Goal: Task Accomplishment & Management: Use online tool/utility

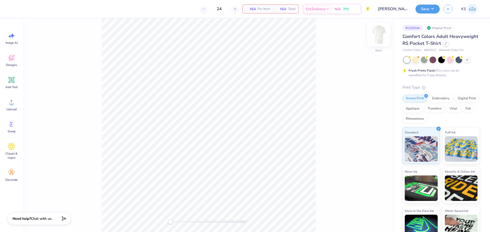
click at [378, 35] on img at bounding box center [378, 34] width 20 height 20
click at [13, 60] on icon at bounding box center [12, 58] width 6 height 6
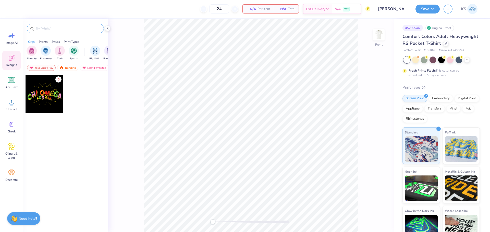
click at [58, 25] on div at bounding box center [65, 29] width 77 height 10
click at [59, 28] on input "text" at bounding box center [67, 28] width 65 height 5
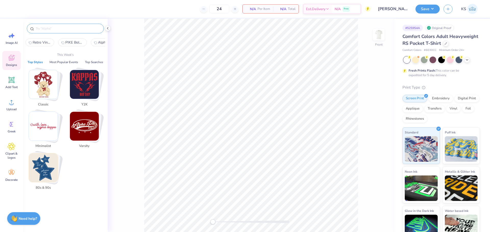
click at [64, 29] on input "text" at bounding box center [67, 28] width 65 height 5
paste input "Hand Drawn American Dog PR Shirt"
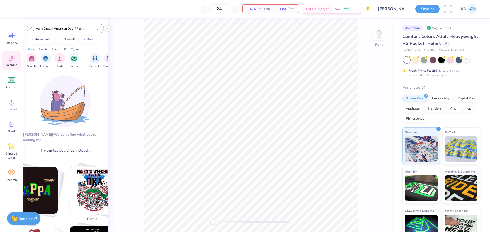
click at [70, 29] on input "Hand Drawn American Dog PR Shirt" at bounding box center [66, 28] width 62 height 5
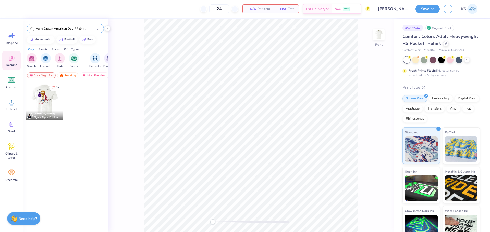
type input "Hand Drawn American Dog PR Shirt"
click at [47, 105] on div at bounding box center [44, 102] width 113 height 38
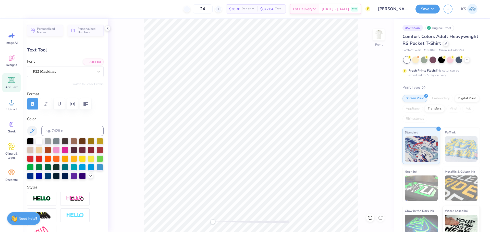
scroll to position [4, 2]
type textarea "GAMMA SIGMA PHI"
click at [75, 104] on icon "button" at bounding box center [72, 104] width 6 height 6
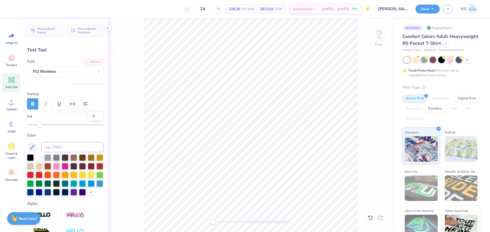
click at [87, 115] on input "0" at bounding box center [95, 116] width 17 height 10
type input "30"
click at [88, 116] on input "30" at bounding box center [95, 116] width 17 height 10
type input "50"
click at [217, 223] on div "Accessibility label" at bounding box center [216, 222] width 5 height 5
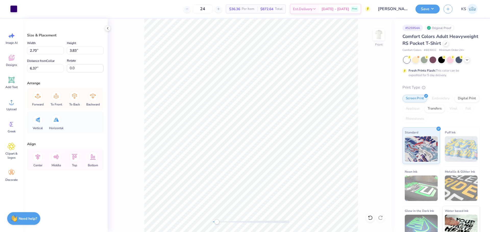
drag, startPoint x: 14, startPoint y: 10, endPoint x: 31, endPoint y: 17, distance: 18.7
click at [13, 10] on div at bounding box center [13, 8] width 7 height 7
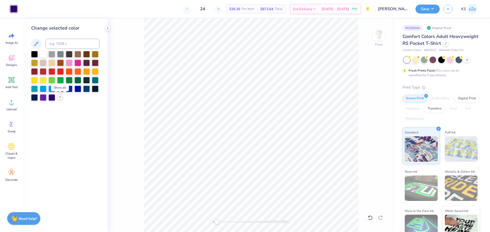
click at [59, 98] on icon at bounding box center [60, 97] width 4 height 4
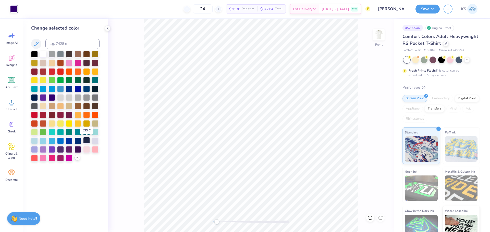
click at [86, 140] on div at bounding box center [86, 140] width 7 height 7
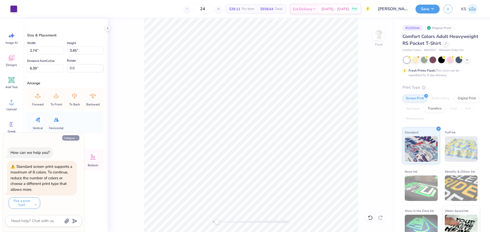
click at [71, 137] on button "Collapse" at bounding box center [70, 137] width 17 height 5
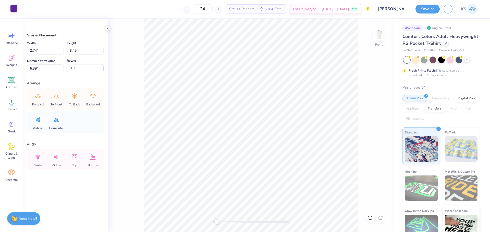
click at [14, 5] on div at bounding box center [13, 8] width 7 height 7
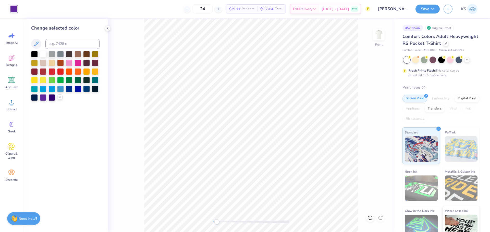
click at [61, 97] on icon at bounding box center [60, 97] width 4 height 4
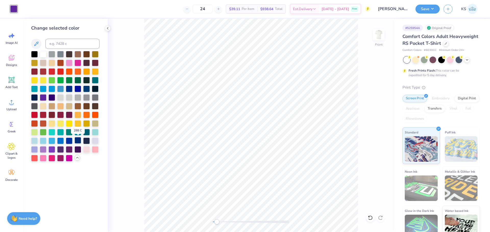
click at [77, 141] on div at bounding box center [77, 140] width 7 height 7
click at [129, 107] on div "Front" at bounding box center [251, 126] width 286 height 214
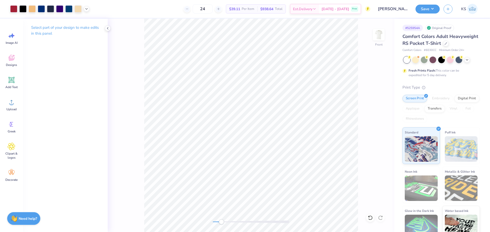
click at [221, 223] on div at bounding box center [251, 222] width 77 height 3
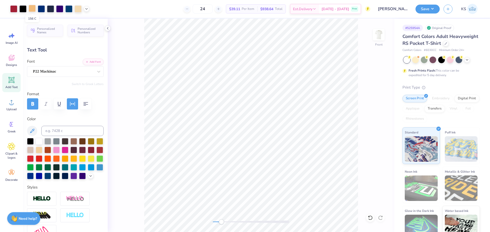
click at [33, 9] on div at bounding box center [32, 8] width 7 height 7
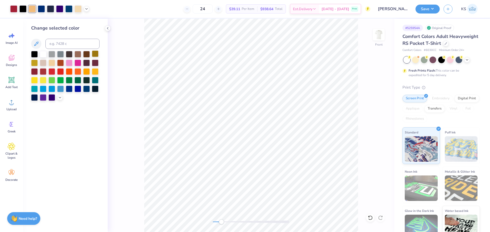
click at [94, 56] on div at bounding box center [95, 54] width 7 height 7
click at [370, 218] on icon at bounding box center [370, 218] width 5 height 5
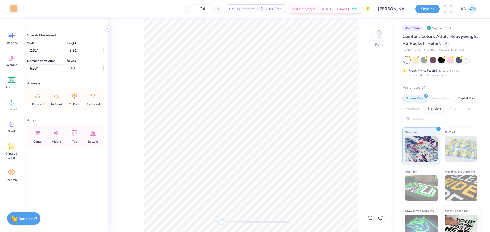
click at [10, 8] on div at bounding box center [13, 8] width 7 height 7
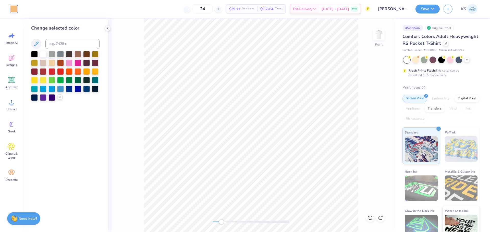
click at [59, 98] on icon at bounding box center [60, 97] width 4 height 4
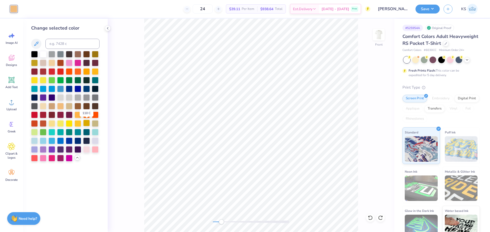
click at [85, 124] on div at bounding box center [86, 123] width 7 height 7
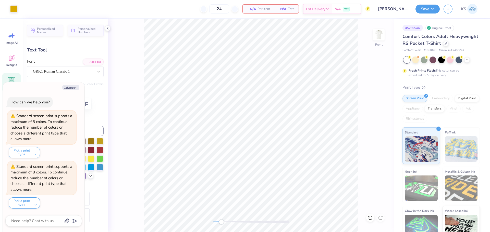
scroll to position [4, 1]
type textarea "x"
type textarea "g"
type textarea "x"
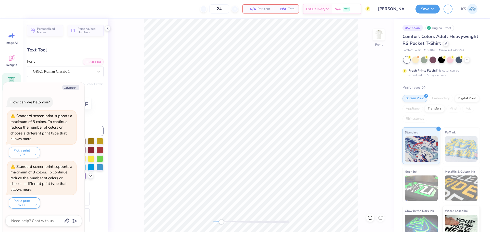
type textarea "gs"
type textarea "x"
type textarea "gsf"
type textarea "x"
type textarea "G"
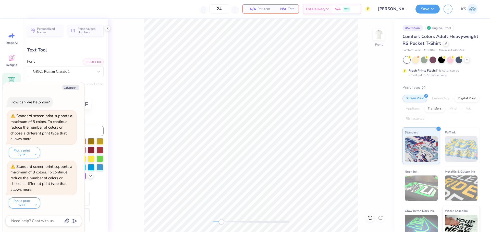
type textarea "x"
type textarea "GS"
type textarea "x"
type textarea "GSF"
type textarea "x"
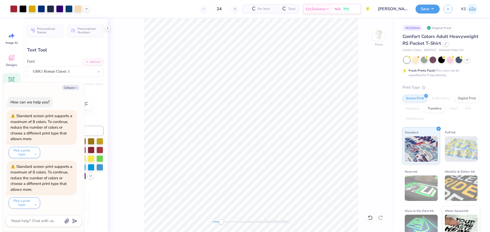
type input "0.0"
type textarea "x"
type input "8.70"
type input "0.94"
type input "15.66"
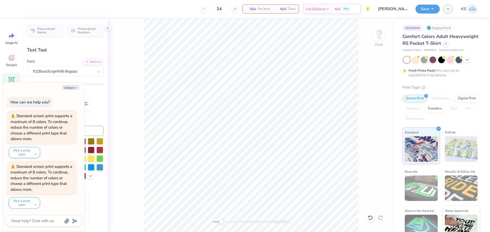
type textarea "x"
type textarea "C"
type textarea "x"
type textarea "Clu"
type textarea "x"
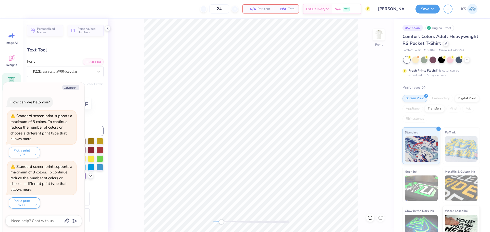
type textarea "Club"
type textarea "x"
type textarea "Club W"
type textarea "x"
type textarea "Club We"
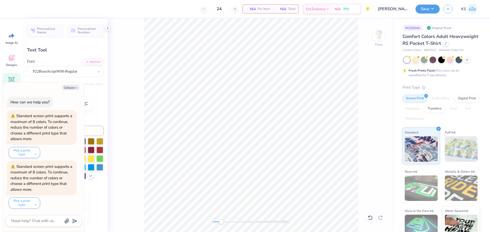
type textarea "x"
type textarea "Club Wee"
type textarea "x"
type textarea "Club Week"
type textarea "x"
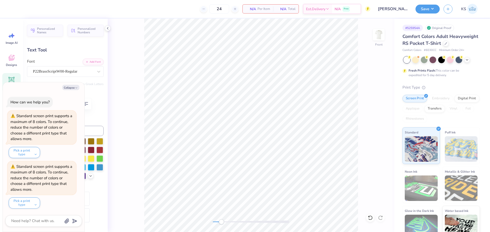
type textarea "Club Weeke"
type textarea "x"
type textarea "Club Week"
type textarea "x"
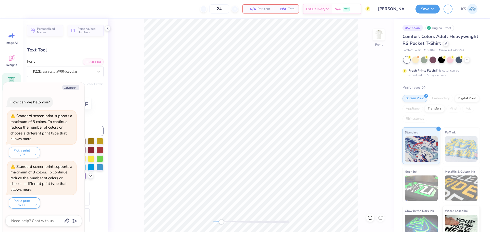
type textarea "Club Week 2"
type textarea "x"
type textarea "Club Week 20"
type textarea "x"
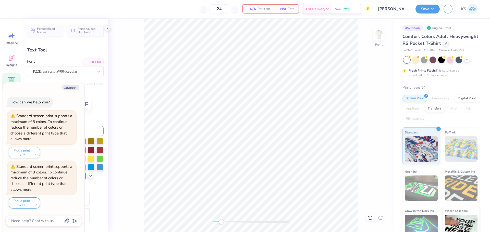
type textarea "Club Week 202"
type textarea "x"
type textarea "Club Week 2025"
click at [68, 9] on div at bounding box center [68, 8] width 7 height 7
type textarea "x"
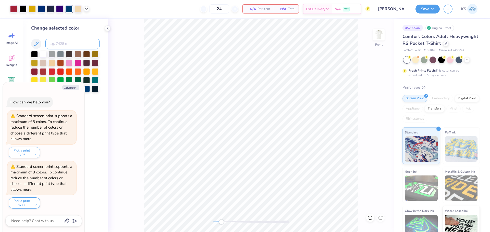
click at [71, 44] on input at bounding box center [72, 44] width 54 height 10
type input "288"
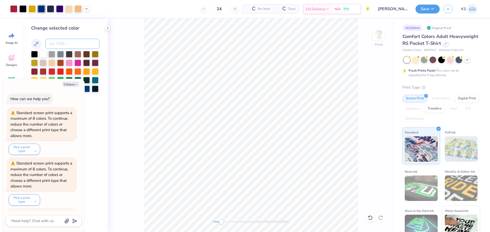
scroll to position [47, 0]
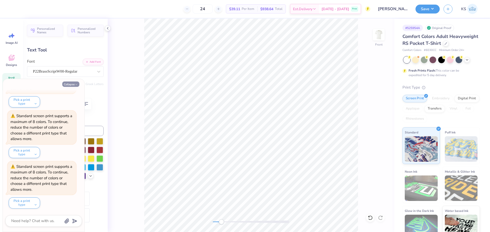
click at [69, 86] on button "Collapse" at bounding box center [70, 84] width 17 height 5
type textarea "x"
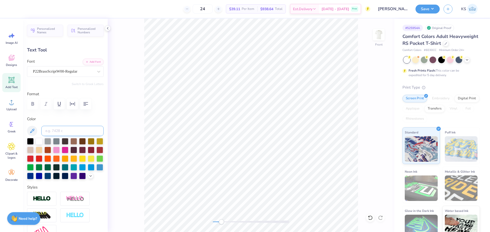
click at [73, 130] on input at bounding box center [72, 131] width 62 height 10
type input "288"
click at [86, 8] on icon at bounding box center [86, 8] width 4 height 4
click at [87, 9] on icon at bounding box center [86, 8] width 4 height 4
click at [220, 223] on div "Accessibility label" at bounding box center [220, 222] width 5 height 5
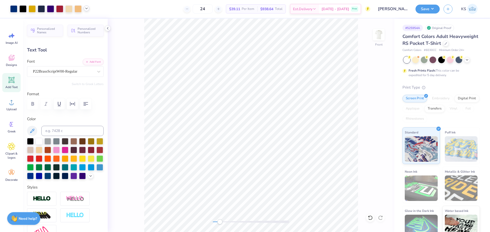
click at [84, 8] on div at bounding box center [87, 9] width 6 height 6
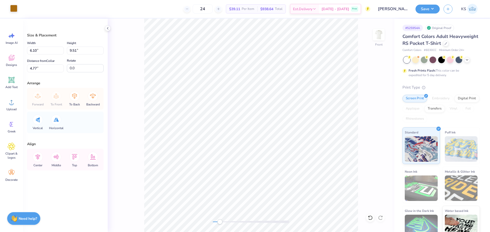
click at [12, 7] on div at bounding box center [13, 8] width 7 height 7
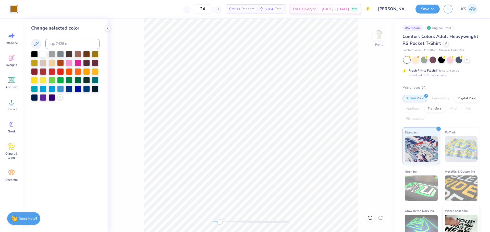
click at [59, 96] on icon at bounding box center [60, 97] width 4 height 4
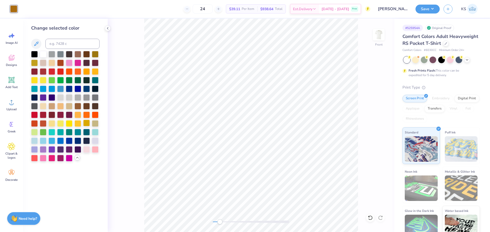
click at [84, 121] on div at bounding box center [86, 123] width 7 height 7
click at [144, 93] on div "Front" at bounding box center [251, 126] width 286 height 214
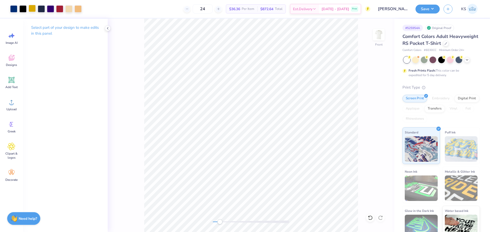
click at [31, 9] on div at bounding box center [32, 8] width 7 height 7
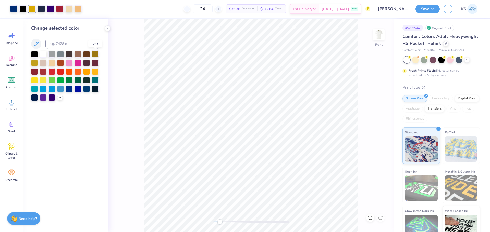
click at [96, 56] on div at bounding box center [95, 54] width 7 height 7
click at [372, 219] on icon at bounding box center [370, 218] width 4 height 5
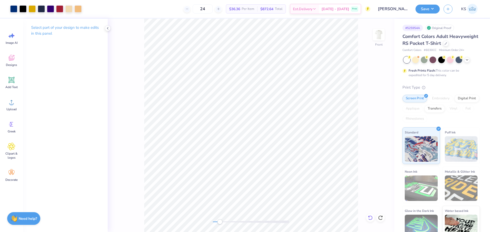
click at [369, 220] on icon at bounding box center [370, 218] width 5 height 5
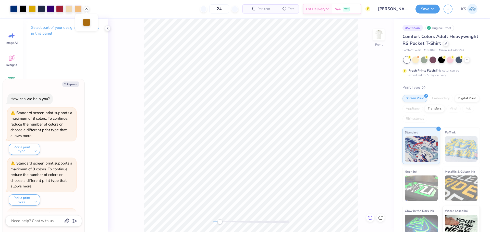
scroll to position [98, 0]
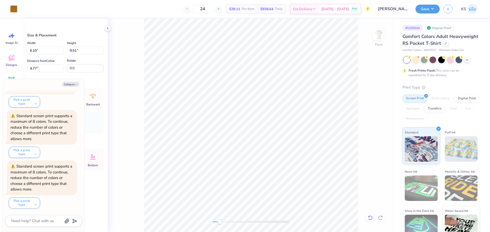
click at [369, 217] on icon at bounding box center [368, 216] width 1 height 1
click at [9, 7] on div "Art colors" at bounding box center [8, 9] width 17 height 18
click at [14, 9] on div at bounding box center [13, 8] width 7 height 7
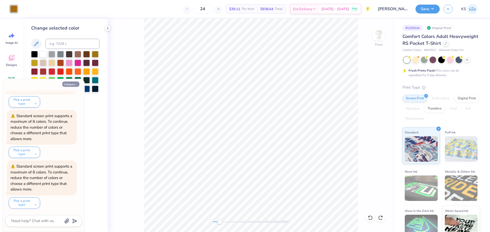
click at [72, 84] on button "Collapse" at bounding box center [70, 84] width 17 height 5
type textarea "x"
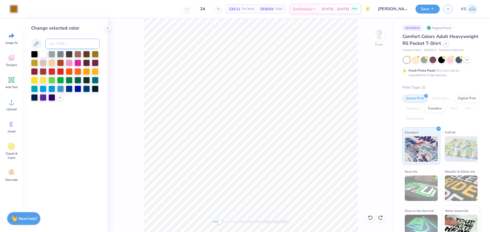
click at [69, 42] on input at bounding box center [72, 44] width 54 height 10
type input "156"
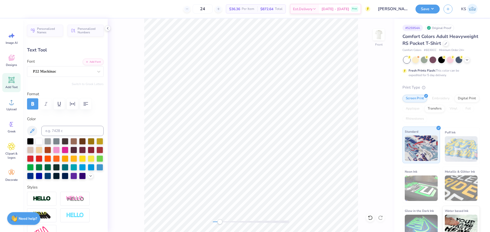
type input "1.52"
type input "1.70"
type input "8.01"
type input "51.8"
type input "8.54"
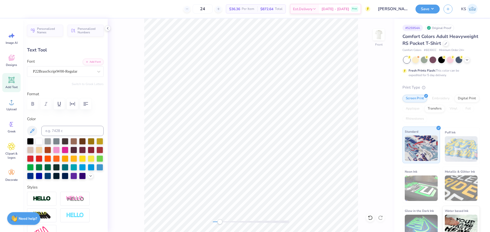
type input "0.92"
type input "15.68"
type input "0.0"
click at [379, 34] on img at bounding box center [378, 34] width 20 height 20
type input "3.44"
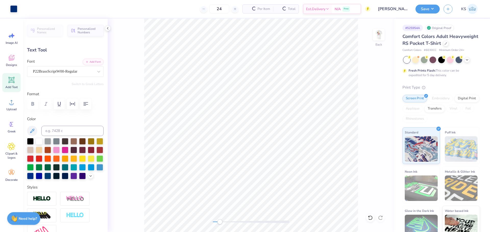
type input "0.37"
click at [88, 68] on div at bounding box center [63, 71] width 61 height 7
click at [86, 63] on button "Add Font" at bounding box center [93, 61] width 21 height 7
type textarea "GSF"
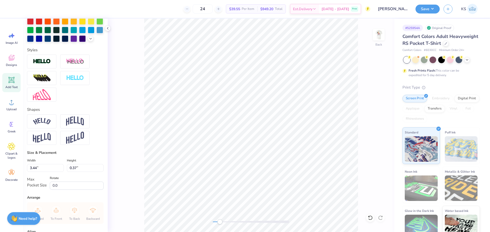
scroll to position [200, 0]
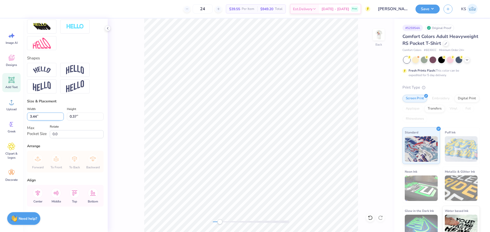
drag, startPoint x: 33, startPoint y: 115, endPoint x: 37, endPoint y: 115, distance: 4.1
click at [37, 115] on input "3.44" at bounding box center [45, 117] width 37 height 8
type input "0.85"
type input "0.28"
click at [40, 115] on input "0.85" at bounding box center [45, 117] width 37 height 8
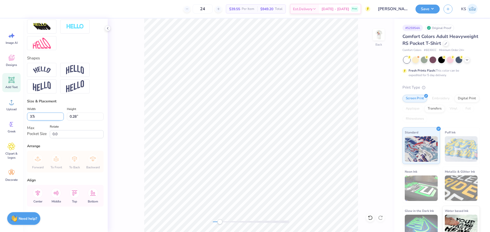
type input "3.50"
type input "1.14"
click at [39, 191] on icon at bounding box center [38, 193] width 10 height 10
click at [55, 193] on icon at bounding box center [56, 193] width 10 height 10
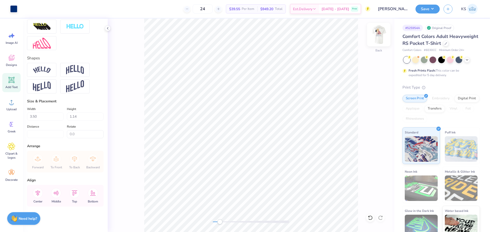
click at [378, 36] on img at bounding box center [378, 34] width 20 height 20
type input "1.52"
type input "1.70"
type input "8.01"
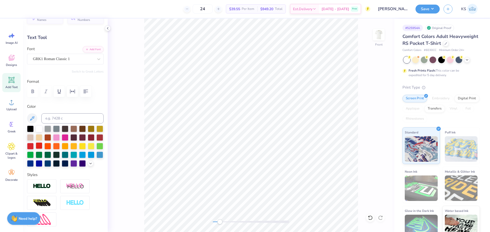
scroll to position [0, 0]
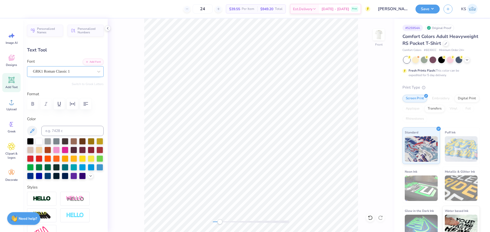
click at [61, 72] on div "GRK1 Roman Classic 1" at bounding box center [63, 72] width 62 height 8
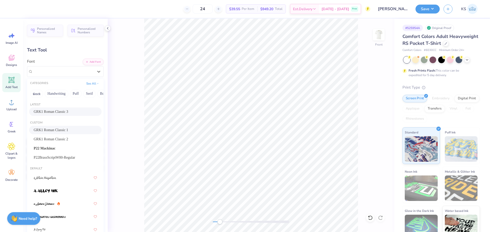
click at [68, 113] on span "GRK1 Roman Classic 3" at bounding box center [51, 111] width 34 height 5
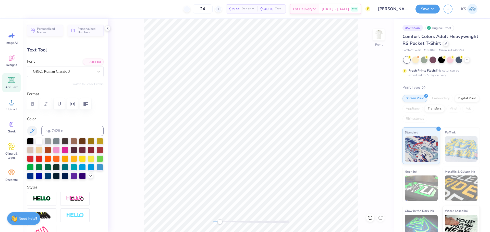
type input "0.0"
type input "0.80"
type input "1.07"
type input "6.66"
type input "0.0"
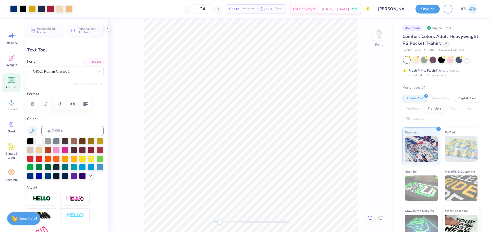
click at [371, 218] on icon at bounding box center [370, 218] width 5 height 5
click at [232, 222] on div at bounding box center [251, 222] width 77 height 3
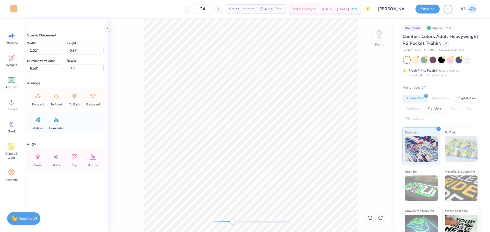
click at [14, 7] on div at bounding box center [13, 8] width 7 height 7
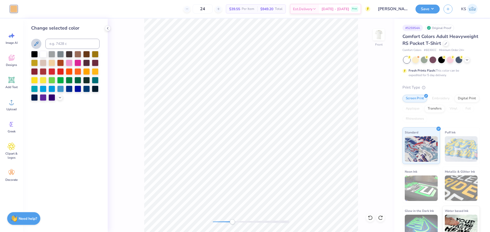
click at [36, 42] on icon at bounding box center [36, 44] width 6 height 6
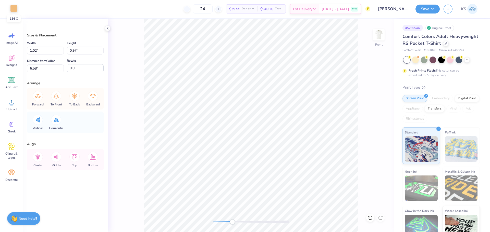
click at [17, 8] on div at bounding box center [13, 8] width 7 height 7
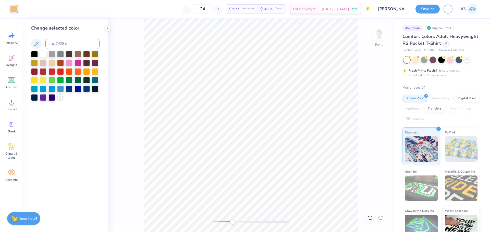
click at [60, 99] on icon at bounding box center [60, 97] width 4 height 4
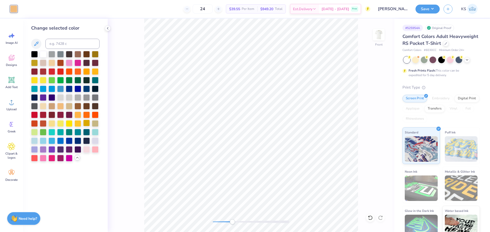
click at [86, 123] on div at bounding box center [86, 123] width 7 height 7
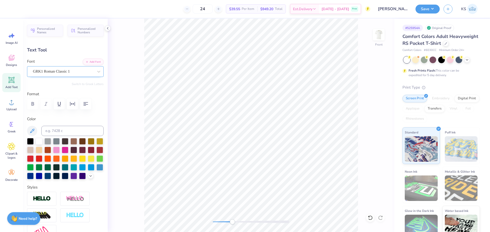
click at [55, 74] on div "GRK1 Roman Classic 1" at bounding box center [63, 72] width 62 height 8
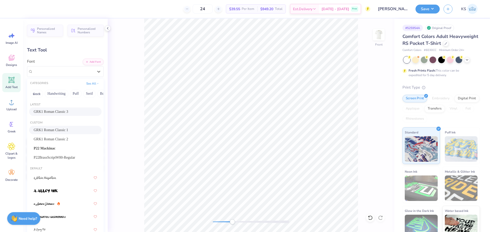
click at [68, 114] on span "GRK1 Roman Classic 3" at bounding box center [51, 111] width 34 height 5
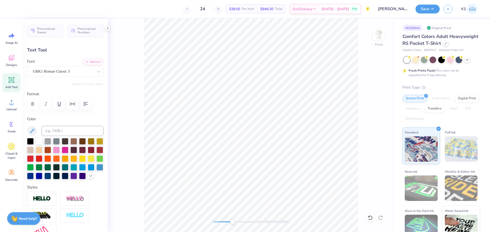
type input "0.0"
drag, startPoint x: 224, startPoint y: 222, endPoint x: 238, endPoint y: 221, distance: 14.1
click at [238, 221] on div "Accessibility label" at bounding box center [237, 222] width 5 height 5
drag, startPoint x: 236, startPoint y: 224, endPoint x: 264, endPoint y: 221, distance: 28.2
click at [264, 223] on div "Accessibility label" at bounding box center [262, 222] width 5 height 5
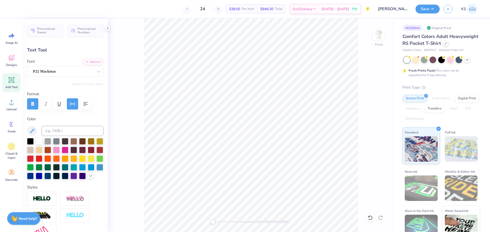
click at [194, 212] on div "Front" at bounding box center [251, 126] width 286 height 214
click at [74, 103] on icon "button" at bounding box center [72, 104] width 5 height 4
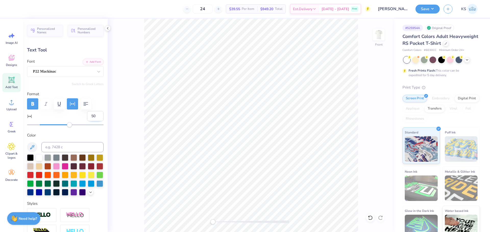
click at [88, 115] on input "50" at bounding box center [95, 116] width 17 height 10
type input "30"
type input "10.55"
type input "1.71"
type input "3.08"
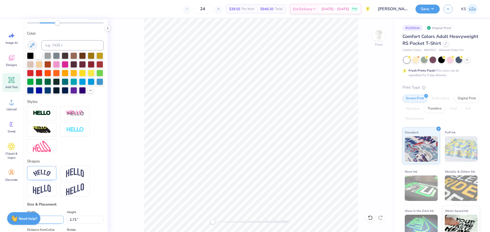
scroll to position [214, 0]
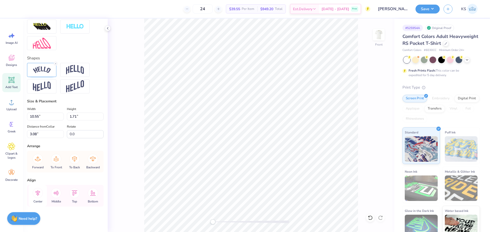
click at [40, 192] on icon at bounding box center [37, 193] width 5 height 6
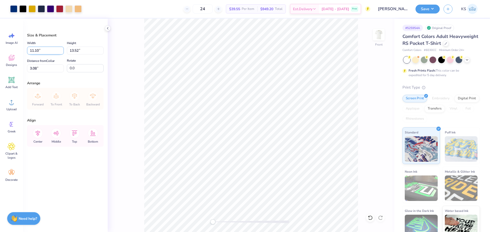
click at [46, 51] on input "11.10" at bounding box center [45, 51] width 37 height 8
type input "12.00"
type input "14.61"
click at [43, 71] on input "2.54" at bounding box center [45, 69] width 37 height 8
type input "2.50"
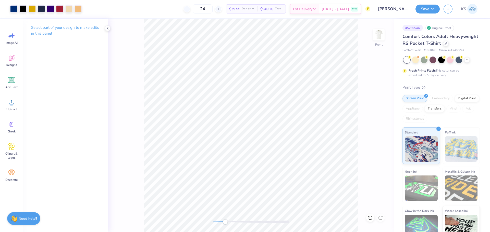
drag, startPoint x: 218, startPoint y: 221, endPoint x: 225, endPoint y: 221, distance: 7.1
click at [225, 221] on div at bounding box center [251, 222] width 77 height 3
click at [205, 223] on div "Front" at bounding box center [251, 126] width 286 height 214
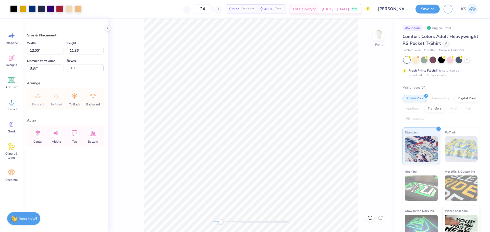
drag, startPoint x: 217, startPoint y: 223, endPoint x: 223, endPoint y: 223, distance: 5.6
click at [223, 223] on div at bounding box center [251, 222] width 77 height 3
click at [282, 178] on li "Group" at bounding box center [276, 176] width 40 height 10
click at [261, 224] on li "Send to Back" at bounding box center [254, 226] width 40 height 10
drag, startPoint x: 220, startPoint y: 222, endPoint x: 246, endPoint y: 220, distance: 25.6
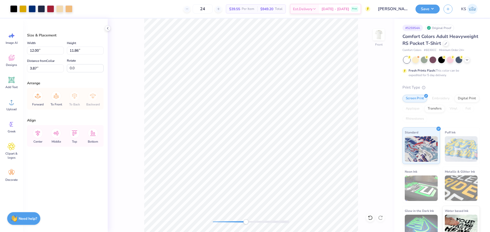
click at [246, 220] on div "Accessibility label" at bounding box center [245, 222] width 5 height 5
drag, startPoint x: 247, startPoint y: 222, endPoint x: 225, endPoint y: 222, distance: 21.4
click at [225, 222] on div "Accessibility label" at bounding box center [225, 222] width 5 height 5
click at [272, 149] on li "Download vector" at bounding box center [272, 147] width 40 height 10
click at [207, 220] on div "Front" at bounding box center [251, 126] width 286 height 214
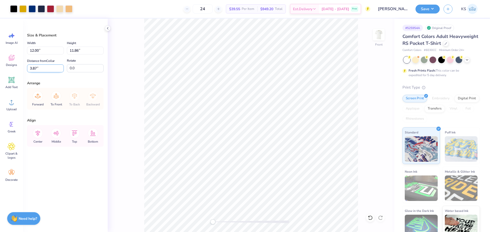
click at [46, 70] on input "3.87" at bounding box center [45, 69] width 37 height 8
click at [52, 50] on input "12.00" at bounding box center [45, 51] width 37 height 8
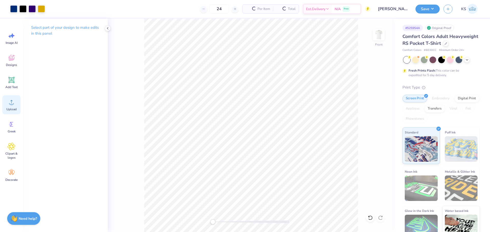
click at [9, 101] on icon at bounding box center [12, 102] width 8 height 8
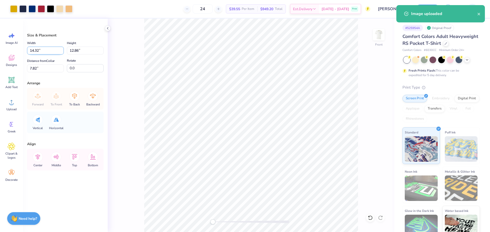
click at [43, 51] on input "14.32" at bounding box center [45, 51] width 37 height 8
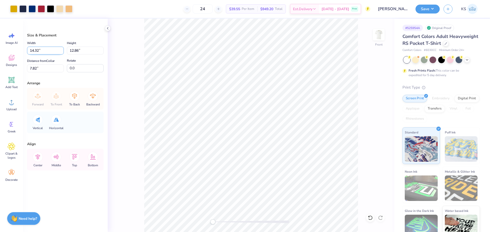
paste input "2.00"
type input "12.00"
type input "10.77"
click at [43, 68] on input "8.86" at bounding box center [45, 69] width 37 height 8
paste input "3.87"
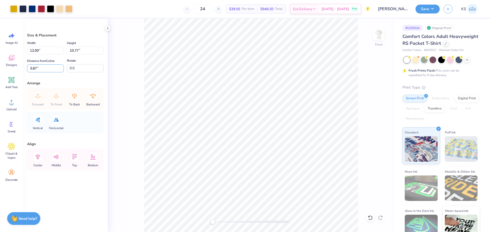
type input "3.87"
click at [251, 226] on li "Send to Back" at bounding box center [255, 226] width 40 height 10
drag, startPoint x: 221, startPoint y: 222, endPoint x: 215, endPoint y: 220, distance: 6.4
click at [215, 221] on div at bounding box center [251, 222] width 77 height 3
click at [361, 131] on div "Front" at bounding box center [251, 126] width 286 height 214
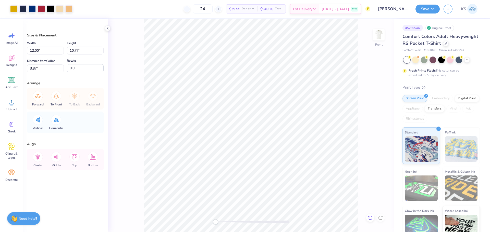
click at [369, 220] on icon at bounding box center [370, 218] width 4 height 5
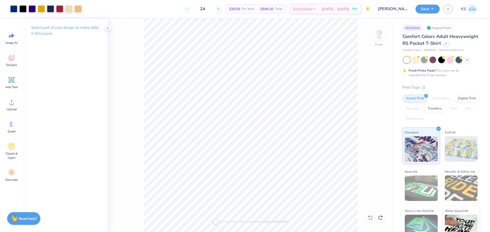
click at [369, 218] on icon at bounding box center [370, 218] width 5 height 5
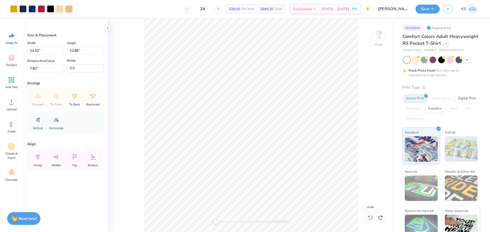
click at [369, 218] on icon at bounding box center [370, 218] width 5 height 5
click at [369, 219] on icon at bounding box center [370, 218] width 5 height 5
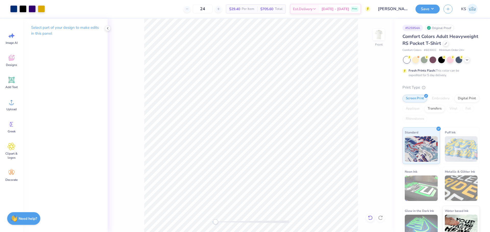
click at [372, 218] on icon at bounding box center [370, 218] width 5 height 5
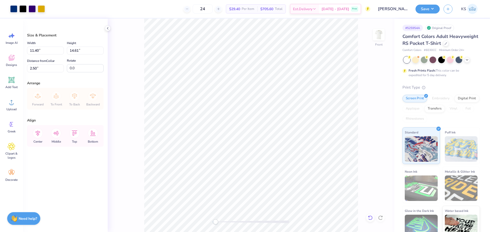
type input "11.40"
type input "14.61"
type input "2.50"
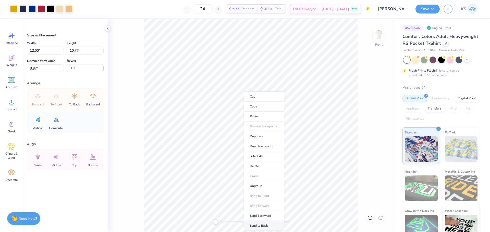
click at [272, 228] on li "Send to Back" at bounding box center [264, 226] width 40 height 10
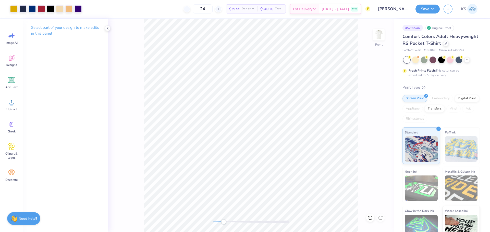
drag, startPoint x: 221, startPoint y: 223, endPoint x: 225, endPoint y: 222, distance: 3.9
click at [225, 222] on div at bounding box center [251, 222] width 77 height 3
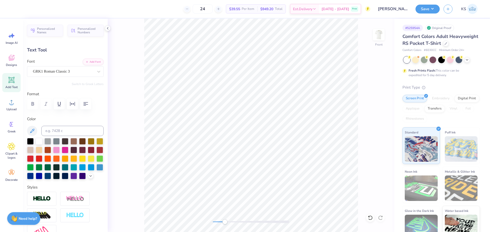
type input "1.69"
type input "1.89"
type input "7.80"
click at [193, 214] on div "Front" at bounding box center [251, 126] width 286 height 214
type input "0.0"
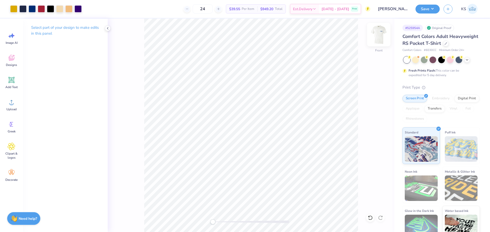
click at [382, 34] on img at bounding box center [378, 34] width 20 height 20
click at [380, 38] on img at bounding box center [378, 34] width 20 height 20
click at [381, 32] on img at bounding box center [378, 34] width 20 height 20
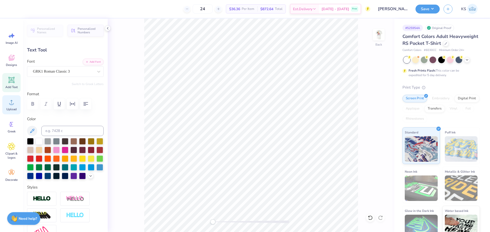
drag, startPoint x: 8, startPoint y: 103, endPoint x: 11, endPoint y: 101, distance: 3.3
click at [8, 102] on icon at bounding box center [12, 102] width 8 height 8
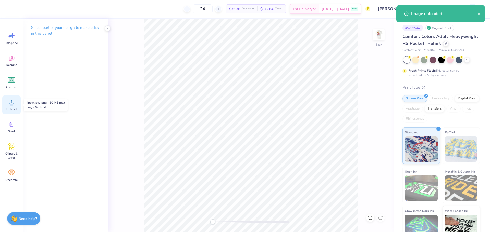
click at [7, 106] on div "Upload" at bounding box center [11, 104] width 18 height 19
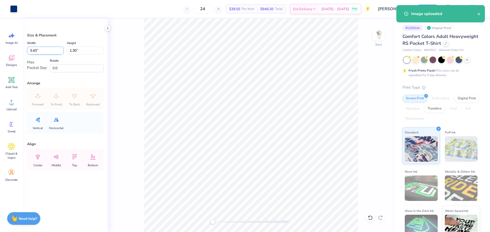
drag, startPoint x: 34, startPoint y: 51, endPoint x: 37, endPoint y: 45, distance: 6.7
click at [36, 51] on input "3.43" at bounding box center [45, 51] width 37 height 8
type input "3.50"
type input "1.33"
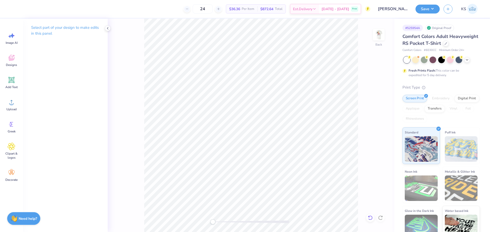
click at [370, 218] on icon at bounding box center [370, 218] width 5 height 5
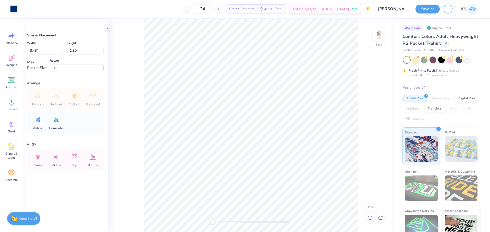
click at [370, 218] on icon at bounding box center [370, 218] width 5 height 5
type input "3.08"
click at [369, 217] on icon at bounding box center [368, 216] width 1 height 1
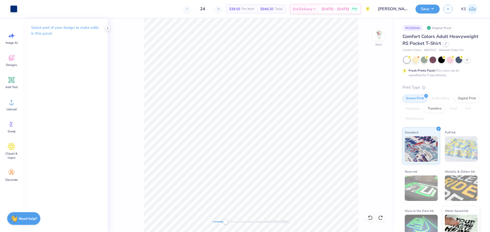
drag, startPoint x: 220, startPoint y: 220, endPoint x: 227, endPoint y: 220, distance: 6.9
click at [226, 220] on div at bounding box center [251, 222] width 77 height 5
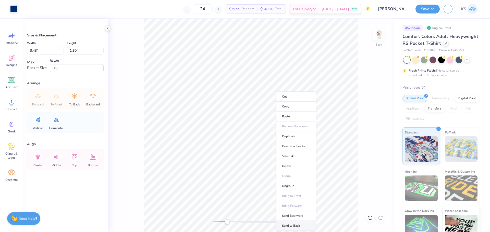
click at [293, 224] on li "Send to Back" at bounding box center [296, 226] width 40 height 10
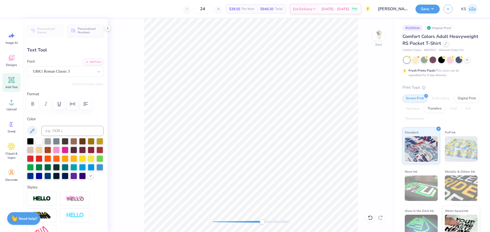
drag, startPoint x: 228, startPoint y: 223, endPoint x: 264, endPoint y: 220, distance: 36.6
click at [264, 220] on div "Accessibility label" at bounding box center [261, 222] width 5 height 5
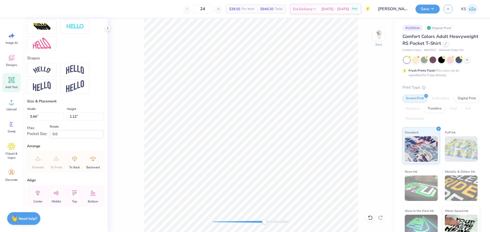
scroll to position [200, 0]
drag, startPoint x: 33, startPoint y: 115, endPoint x: 38, endPoint y: 114, distance: 5.1
click at [38, 114] on input "3.44" at bounding box center [45, 117] width 37 height 8
type input "3.50"
type input "1.14"
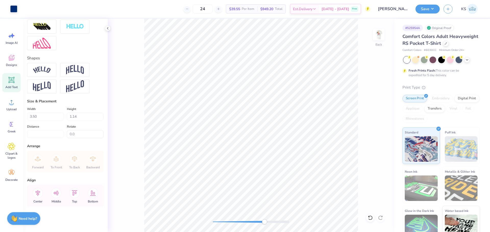
scroll to position [0, 0]
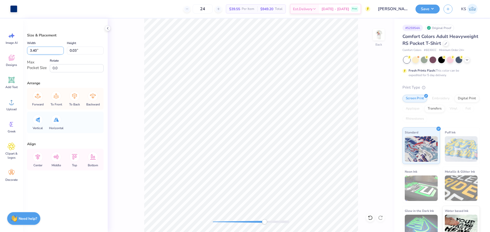
drag, startPoint x: 33, startPoint y: 50, endPoint x: 37, endPoint y: 48, distance: 4.3
click at [37, 49] on input "3.40" at bounding box center [45, 51] width 37 height 8
type input "3.50"
type input "0.04"
click at [36, 50] on input "3.40" at bounding box center [45, 51] width 37 height 8
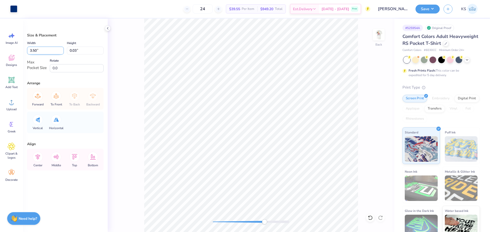
type input "3.50"
type input "0.04"
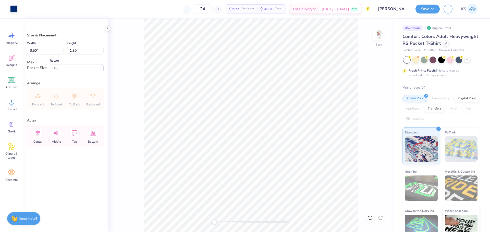
click at [193, 212] on div "Back" at bounding box center [251, 126] width 286 height 214
click at [37, 137] on icon at bounding box center [38, 133] width 10 height 10
click at [70, 133] on icon at bounding box center [74, 133] width 10 height 10
click at [57, 134] on icon at bounding box center [56, 133] width 10 height 10
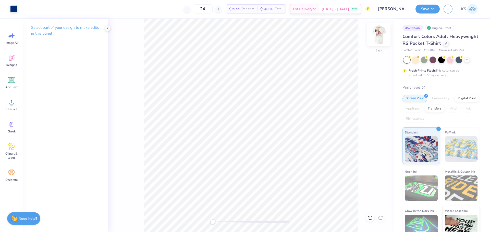
click at [380, 33] on img at bounding box center [378, 34] width 20 height 20
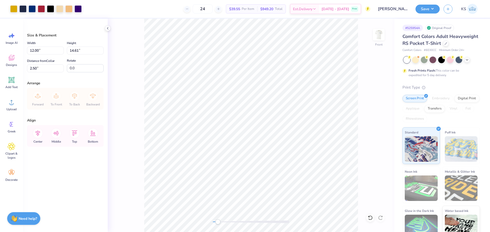
click at [218, 225] on div "Front" at bounding box center [251, 126] width 286 height 214
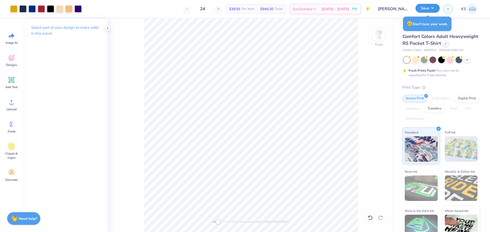
click at [431, 8] on button "Save" at bounding box center [427, 8] width 24 height 9
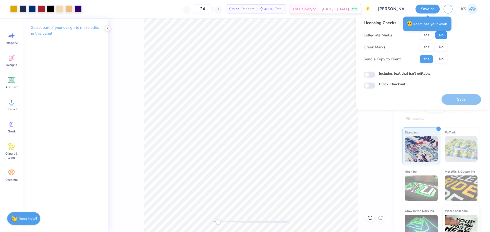
click at [443, 35] on button "No" at bounding box center [441, 35] width 12 height 8
drag, startPoint x: 442, startPoint y: 48, endPoint x: 444, endPoint y: 54, distance: 6.7
click at [442, 49] on button "No" at bounding box center [441, 47] width 12 height 8
click at [466, 103] on button "Save" at bounding box center [461, 99] width 40 height 10
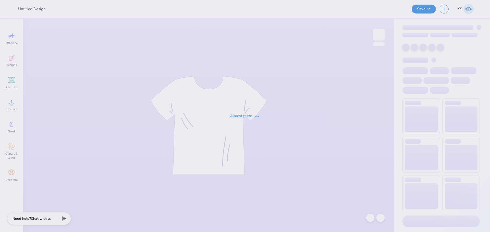
type input "DSP Homecoming '25"
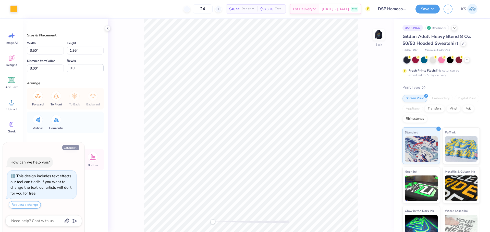
click at [68, 149] on button "Collapse" at bounding box center [70, 147] width 17 height 5
type textarea "x"
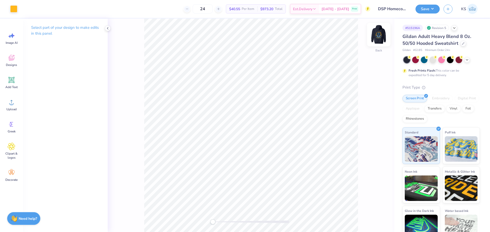
click at [381, 38] on img at bounding box center [378, 34] width 20 height 20
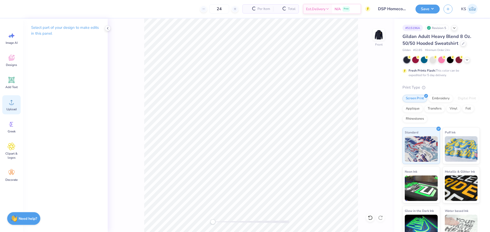
click at [9, 104] on icon at bounding box center [12, 102] width 8 height 8
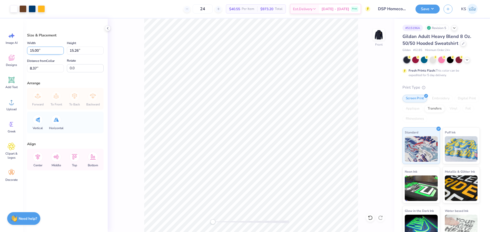
click at [37, 53] on input "15.00" at bounding box center [45, 51] width 37 height 8
type input "12.50"
type input "12.71"
click at [44, 69] on input "9.64" at bounding box center [45, 69] width 37 height 8
type input "6"
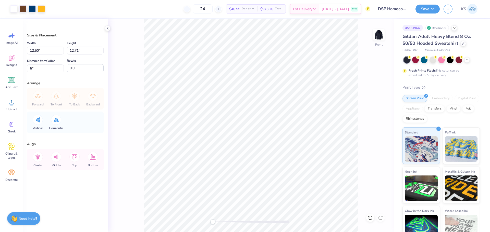
click at [225, 223] on div at bounding box center [251, 222] width 77 height 3
click at [196, 225] on div "Front" at bounding box center [251, 126] width 286 height 214
click at [375, 32] on img at bounding box center [378, 34] width 20 height 20
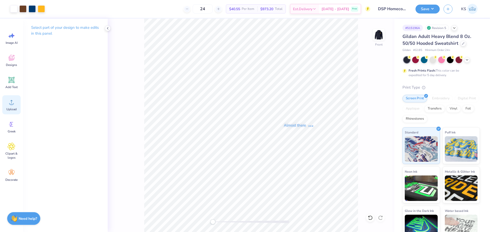
click at [12, 106] on circle at bounding box center [12, 105] width 4 height 4
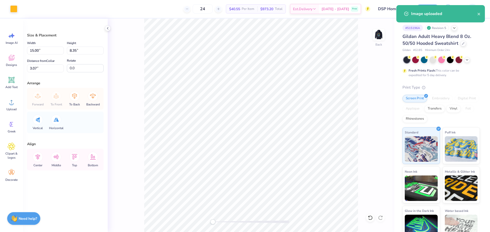
type input "5.29"
type input "2.94"
type input "8.48"
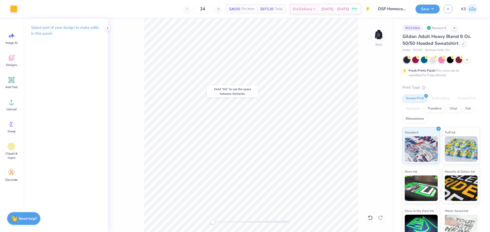
click at [227, 222] on div at bounding box center [251, 222] width 77 height 3
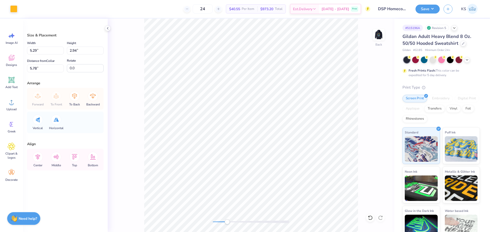
type input "3.50"
type input "1.95"
type input "3.00"
click at [42, 53] on input "3.50" at bounding box center [45, 51] width 37 height 8
click at [49, 56] on div "Width 5.29 5.29 " Height 2.94 2.94 " Distance from Collar 5.78 5.78 " Rotate 0.0" at bounding box center [65, 56] width 77 height 32
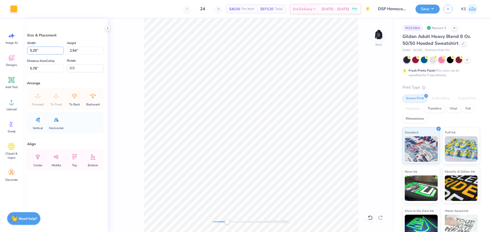
drag, startPoint x: 51, startPoint y: 51, endPoint x: 49, endPoint y: 43, distance: 7.9
click at [51, 48] on input "5.29" at bounding box center [45, 51] width 37 height 8
paste input "3.50"
type input "3.50"
type input "1.95"
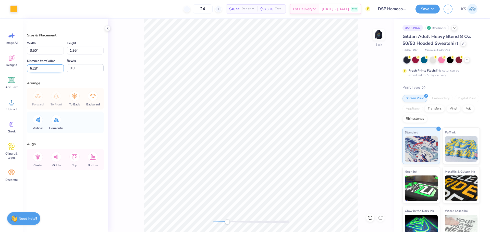
drag, startPoint x: 43, startPoint y: 68, endPoint x: 44, endPoint y: 64, distance: 3.7
click at [43, 67] on input "6.28" at bounding box center [45, 69] width 37 height 8
type input "3.00"
click at [249, 226] on li "Send to Back" at bounding box center [250, 226] width 40 height 10
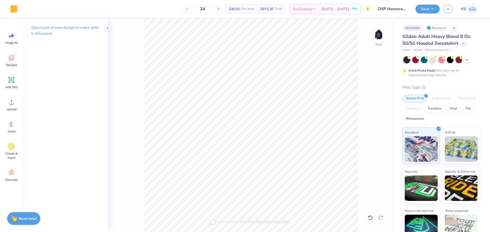
click at [196, 220] on div "Back" at bounding box center [251, 126] width 286 height 214
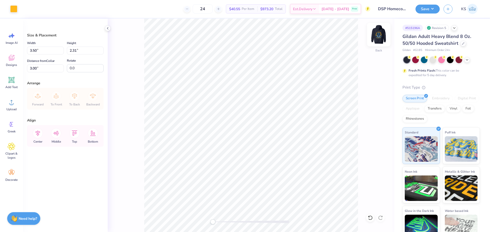
click at [374, 33] on img at bounding box center [378, 34] width 20 height 20
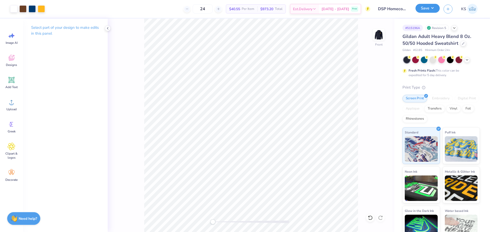
click at [423, 5] on button "Save" at bounding box center [427, 8] width 24 height 9
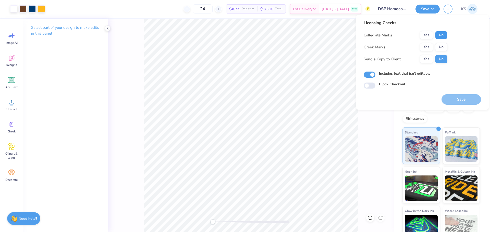
click at [440, 33] on button "No" at bounding box center [441, 35] width 12 height 8
drag, startPoint x: 427, startPoint y: 47, endPoint x: 426, endPoint y: 52, distance: 5.4
click at [427, 48] on button "Yes" at bounding box center [426, 47] width 13 height 8
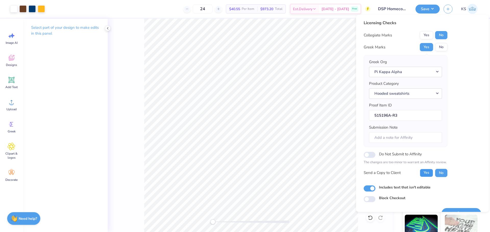
click at [425, 176] on button "Yes" at bounding box center [426, 173] width 13 height 8
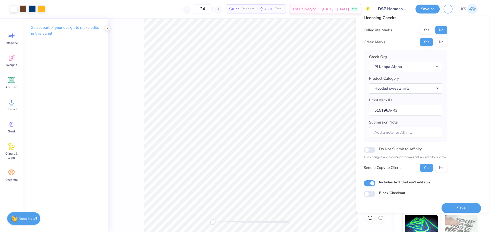
scroll to position [11, 0]
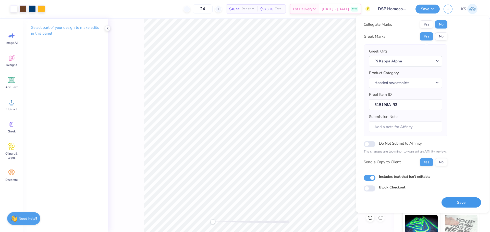
click at [456, 206] on button "Save" at bounding box center [461, 203] width 40 height 10
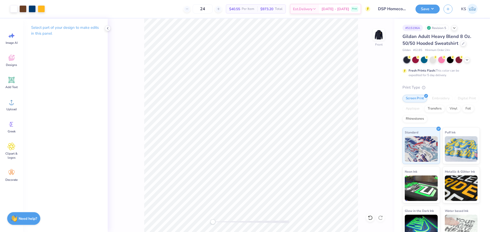
click at [213, 0] on html "Art colors 24 $40.55 Per Item $973.20 Total Est. Delivery Oct 10 - 13 Free Desi…" at bounding box center [245, 116] width 490 height 232
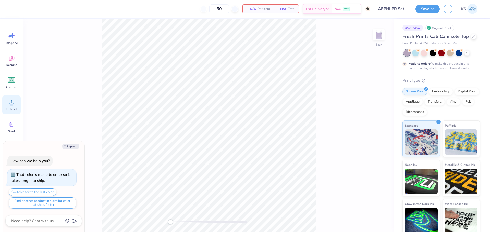
click at [13, 101] on icon at bounding box center [12, 102] width 8 height 8
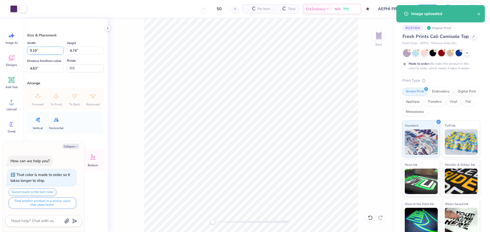
click at [53, 51] on input "9.19" at bounding box center [45, 51] width 37 height 8
type textarea "x"
type input "7"
type textarea "x"
type input "7.00"
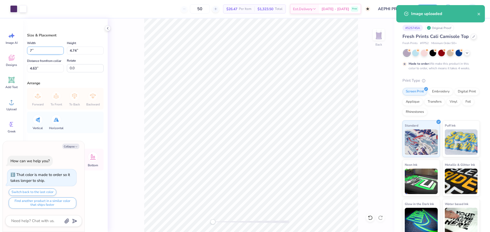
type input "3.61"
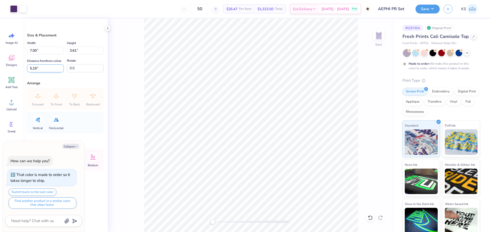
click at [48, 66] on input "5.19" at bounding box center [45, 69] width 37 height 8
type input "2"
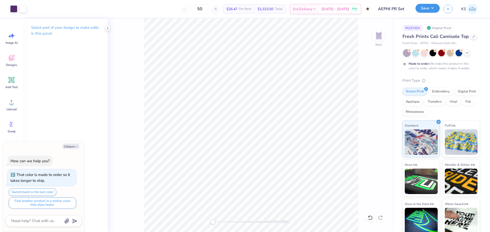
drag, startPoint x: 422, startPoint y: 7, endPoint x: 423, endPoint y: 11, distance: 4.4
click at [421, 7] on button "Save" at bounding box center [427, 8] width 24 height 9
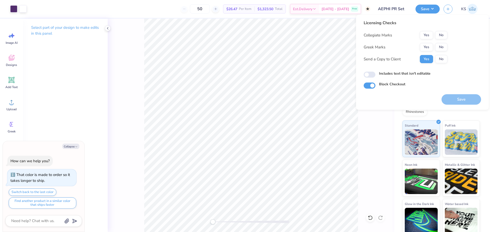
drag, startPoint x: 446, startPoint y: 40, endPoint x: 442, endPoint y: 40, distance: 4.1
click at [446, 40] on div "Collegiate Marks Yes No Greek Marks Yes No Send a Copy to Client Yes No" at bounding box center [405, 47] width 84 height 32
drag, startPoint x: 437, startPoint y: 37, endPoint x: 428, endPoint y: 48, distance: 13.4
click at [434, 39] on div "Yes No" at bounding box center [434, 35] width 28 height 8
click at [427, 48] on button "Yes" at bounding box center [426, 47] width 13 height 8
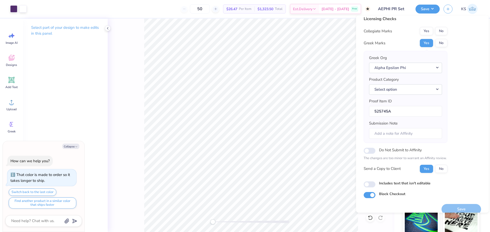
scroll to position [11, 0]
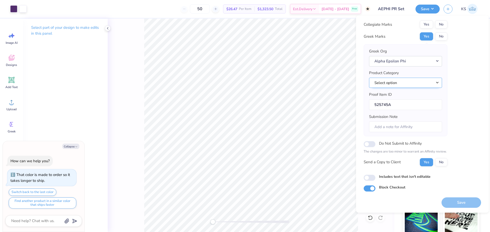
click at [406, 82] on button "Select option" at bounding box center [405, 83] width 73 height 10
click at [429, 125] on link "Tank tops" at bounding box center [405, 125] width 69 height 8
click at [452, 203] on div "Save" at bounding box center [461, 203] width 40 height 10
click at [443, 22] on button "No" at bounding box center [441, 24] width 12 height 8
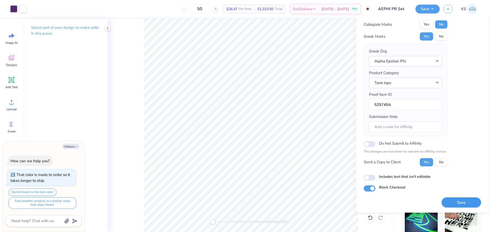
click at [460, 207] on button "Save" at bounding box center [461, 203] width 40 height 10
type textarea "x"
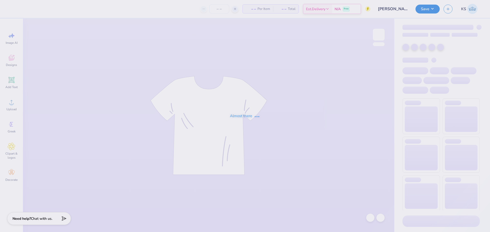
type input "amanda ps 50 shirts"
type input "30"
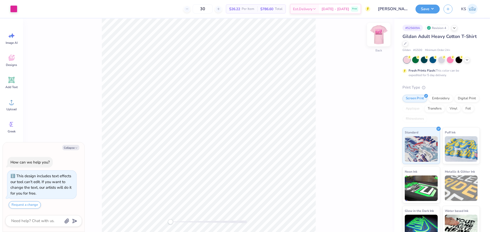
click at [380, 35] on img at bounding box center [378, 34] width 20 height 20
click at [23, 8] on div at bounding box center [22, 8] width 7 height 7
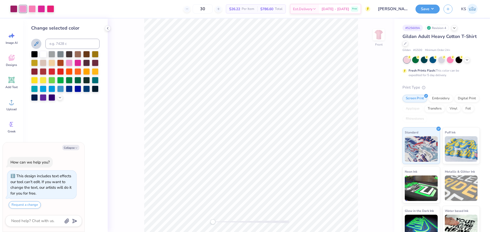
click at [37, 44] on icon at bounding box center [36, 44] width 6 height 6
click at [30, 9] on div at bounding box center [32, 8] width 7 height 7
click at [38, 44] on icon at bounding box center [36, 44] width 6 height 6
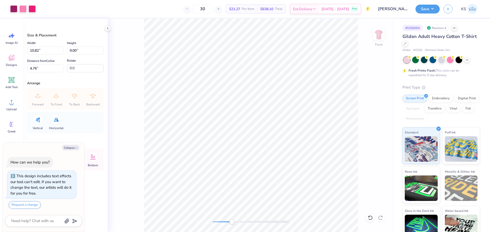
drag, startPoint x: 224, startPoint y: 223, endPoint x: 232, endPoint y: 220, distance: 7.7
click at [232, 221] on div at bounding box center [251, 222] width 77 height 3
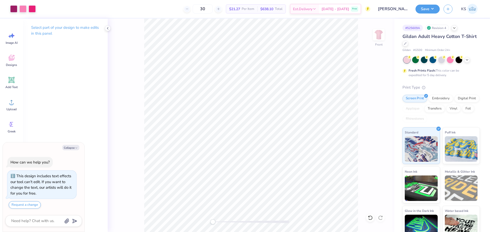
click at [193, 212] on div "Front" at bounding box center [251, 126] width 286 height 214
type textarea "x"
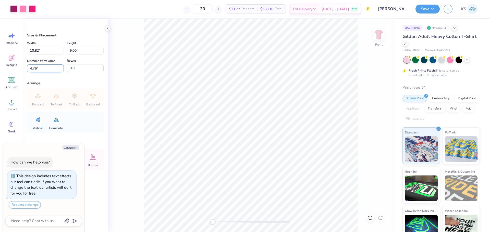
click at [33, 67] on input "4.76" at bounding box center [45, 69] width 37 height 8
type input "3"
click at [378, 38] on img at bounding box center [378, 34] width 20 height 20
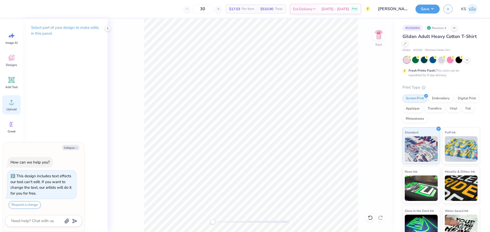
click at [12, 97] on div "Upload" at bounding box center [11, 104] width 18 height 19
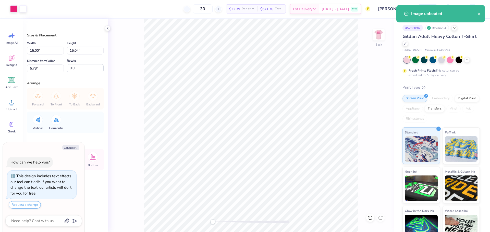
type textarea "x"
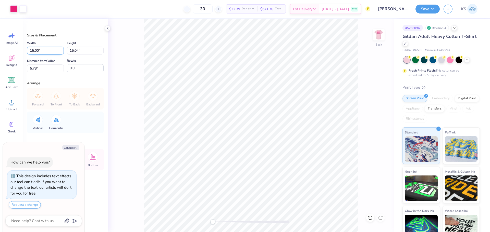
click at [47, 51] on input "15.00" at bounding box center [45, 51] width 37 height 8
click at [87, 50] on input "15.04" at bounding box center [85, 51] width 37 height 8
type input "3.5"
type textarea "x"
type input "3.49"
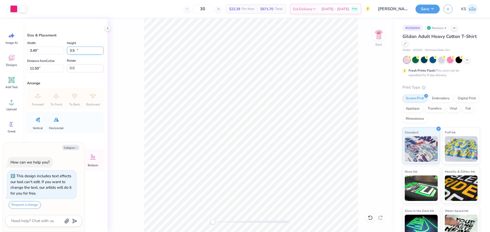
type input "3.50"
type input "11.50"
click at [51, 68] on input "11.50" at bounding box center [45, 69] width 37 height 8
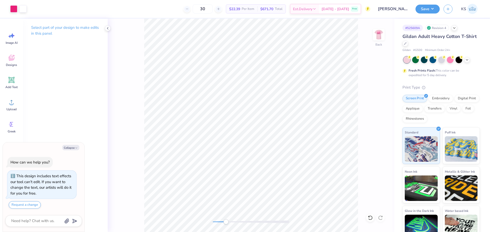
click at [247, 218] on div "Back" at bounding box center [251, 126] width 286 height 214
drag, startPoint x: 244, startPoint y: 222, endPoint x: 225, endPoint y: 221, distance: 19.1
click at [225, 222] on div "Accessibility label" at bounding box center [224, 222] width 5 height 5
drag, startPoint x: 226, startPoint y: 221, endPoint x: 240, endPoint y: 220, distance: 13.1
click at [239, 223] on div "Accessibility label" at bounding box center [236, 222] width 5 height 5
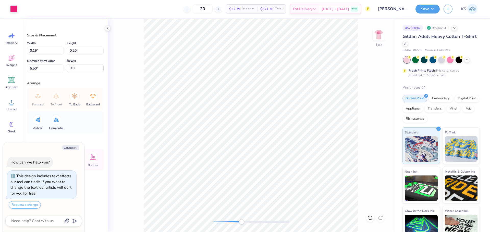
type textarea "x"
type input "118.7"
click at [370, 219] on icon at bounding box center [370, 218] width 5 height 5
type textarea "x"
type input "0.21"
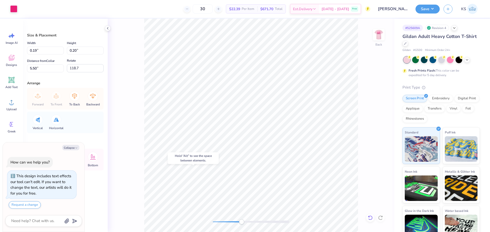
type input "0.18"
type input "5.52"
click at [370, 219] on icon at bounding box center [370, 218] width 5 height 5
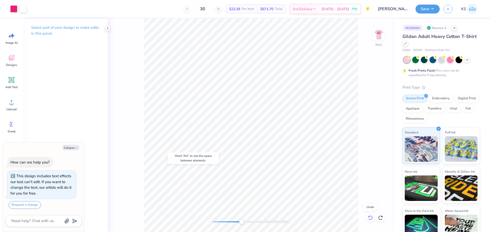
click at [370, 219] on icon at bounding box center [370, 218] width 5 height 5
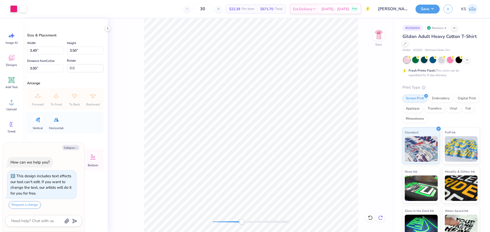
click at [379, 218] on icon at bounding box center [380, 218] width 4 height 5
click at [373, 217] on div at bounding box center [370, 218] width 8 height 8
click at [181, 209] on div "Back" at bounding box center [251, 126] width 286 height 214
click at [383, 39] on img at bounding box center [378, 34] width 20 height 20
click at [426, 7] on button "Save" at bounding box center [427, 8] width 24 height 9
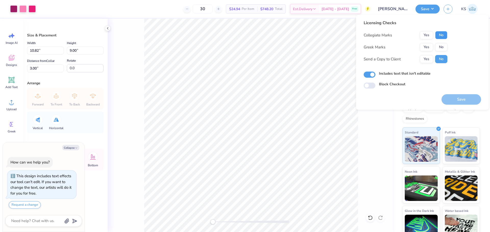
click at [444, 34] on button "No" at bounding box center [441, 35] width 12 height 8
drag, startPoint x: 442, startPoint y: 45, endPoint x: 427, endPoint y: 55, distance: 17.8
click at [442, 45] on button "No" at bounding box center [441, 47] width 12 height 8
drag, startPoint x: 427, startPoint y: 55, endPoint x: 447, endPoint y: 91, distance: 41.2
click at [424, 59] on button "Yes" at bounding box center [426, 59] width 13 height 8
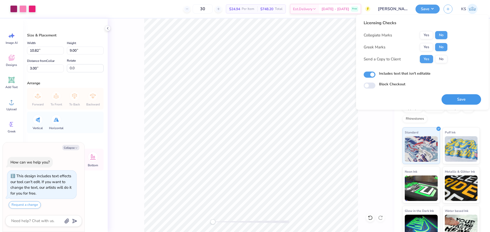
click at [459, 102] on button "Save" at bounding box center [461, 99] width 40 height 10
type textarea "x"
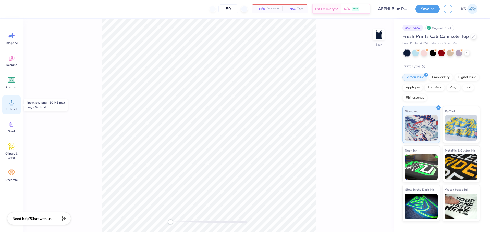
click at [12, 111] on span "Upload" at bounding box center [11, 109] width 10 height 4
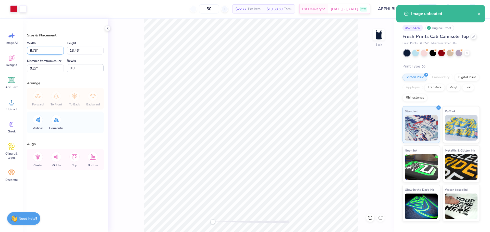
click at [49, 50] on input "8.73" at bounding box center [45, 51] width 37 height 8
type input "7.00"
type input "10.78"
type input "1.61"
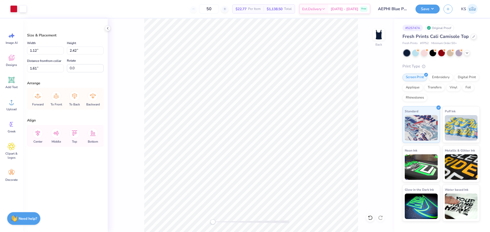
type input "1.52"
type input "3.28"
click at [369, 216] on icon at bounding box center [370, 218] width 5 height 5
type input "1.69"
click at [371, 216] on icon at bounding box center [370, 218] width 5 height 5
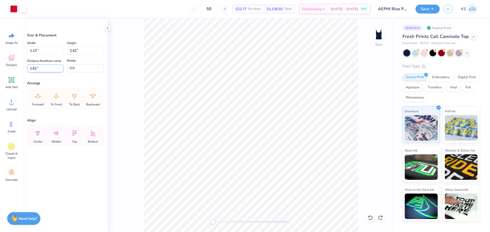
click at [39, 66] on input "1.61" at bounding box center [45, 69] width 37 height 8
click at [39, 70] on input "1.77" at bounding box center [45, 69] width 37 height 8
paste input "61"
type input "1.61"
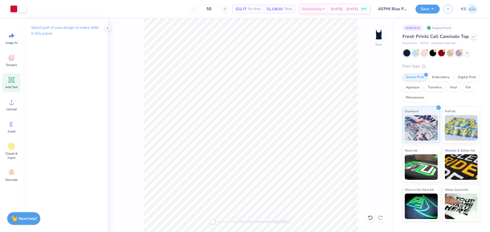
click at [11, 79] on icon at bounding box center [11, 80] width 5 height 5
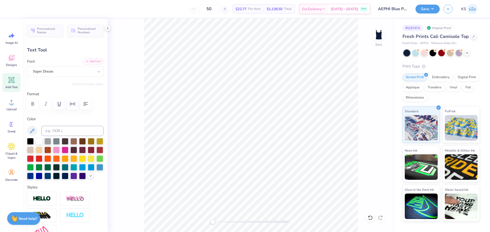
click at [90, 63] on button "Add Font" at bounding box center [93, 61] width 21 height 7
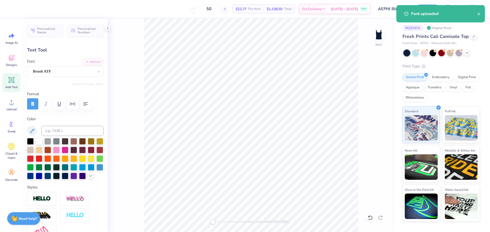
paste textarea "alpha epsilon phi"
type textarea "alpha epsilon phi"
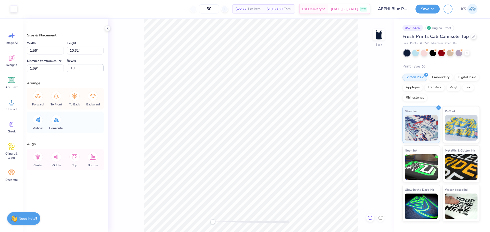
click at [369, 216] on icon at bounding box center [370, 218] width 5 height 5
type input "1.61"
type input "7.00"
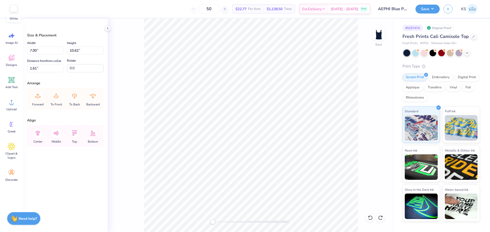
click at [14, 8] on div at bounding box center [13, 8] width 7 height 7
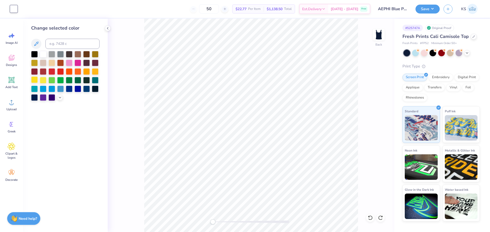
click at [35, 79] on div at bounding box center [34, 80] width 7 height 7
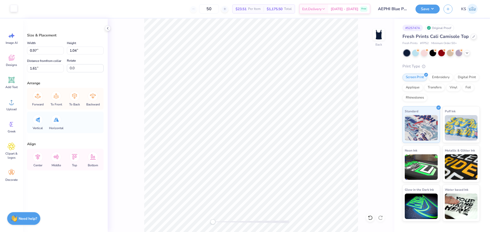
click at [13, 7] on div at bounding box center [13, 8] width 7 height 7
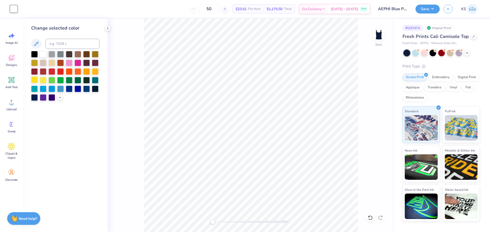
click at [34, 80] on div at bounding box center [34, 80] width 7 height 7
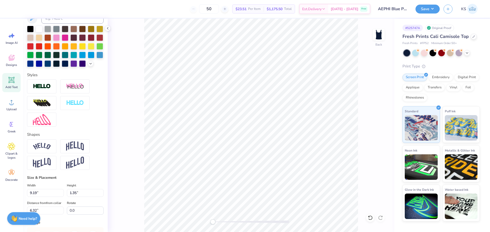
scroll to position [128, 0]
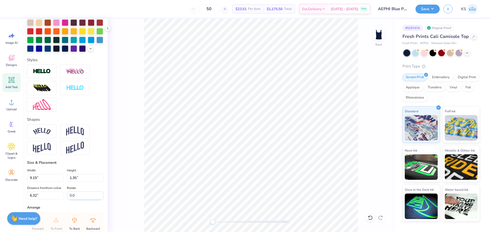
click at [77, 200] on input "0.0" at bounding box center [85, 196] width 37 height 8
type input "90.0"
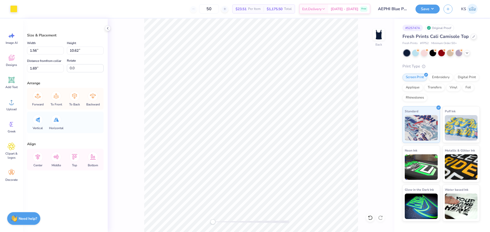
drag, startPoint x: 371, startPoint y: 216, endPoint x: 361, endPoint y: 208, distance: 13.4
click at [371, 216] on icon at bounding box center [370, 218] width 4 height 5
type input "1.61"
click at [75, 49] on input "10.62" at bounding box center [85, 51] width 37 height 8
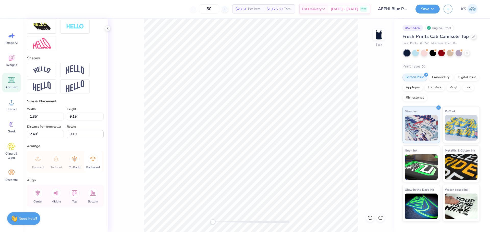
scroll to position [204, 0]
click at [75, 113] on input "9.19" at bounding box center [85, 117] width 37 height 8
paste input "10.62"
type input "10.62"
type input "1.56"
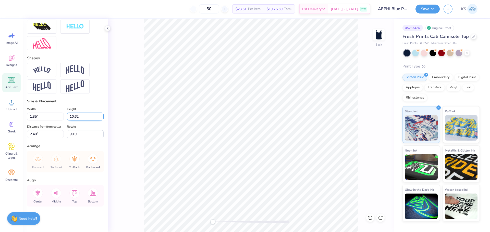
type input "1.69"
drag, startPoint x: 215, startPoint y: 222, endPoint x: 221, endPoint y: 222, distance: 6.4
click at [221, 222] on div "Accessibility label" at bounding box center [220, 222] width 5 height 5
type input "0.0"
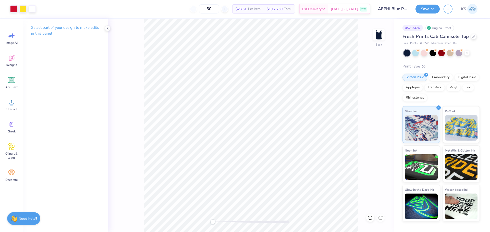
click at [204, 222] on div "Back" at bounding box center [251, 126] width 286 height 214
click at [13, 83] on icon at bounding box center [11, 80] width 6 height 6
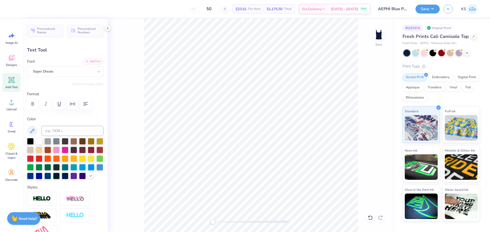
click at [85, 62] on icon "button" at bounding box center [86, 61] width 3 height 3
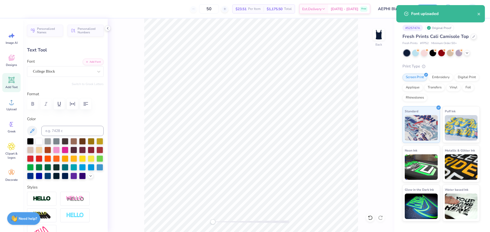
scroll to position [4, 1]
type textarea "19"
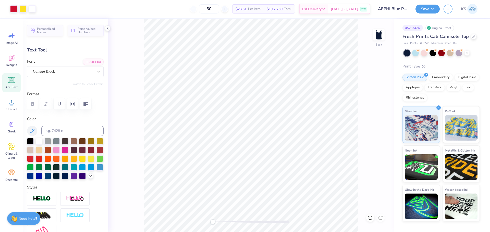
type input "1.19"
type input "1.28"
click at [239, 219] on div "Back" at bounding box center [251, 126] width 286 height 214
type input "1.61"
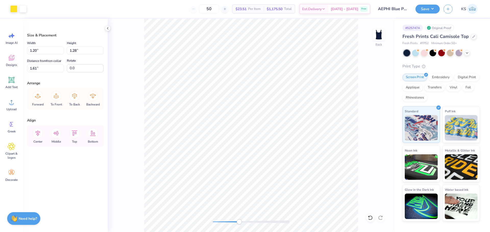
type input "0.97"
type input "1.04"
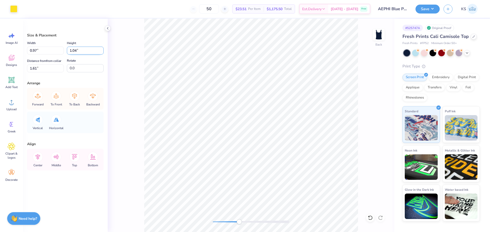
click at [82, 50] on input "1.04" at bounding box center [85, 51] width 37 height 8
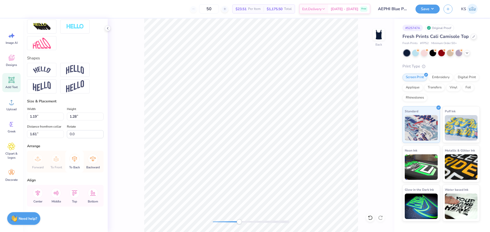
scroll to position [204, 0]
click at [76, 113] on input "1.28" at bounding box center [85, 117] width 37 height 8
paste input "04"
type input "1.04"
type input "0.97"
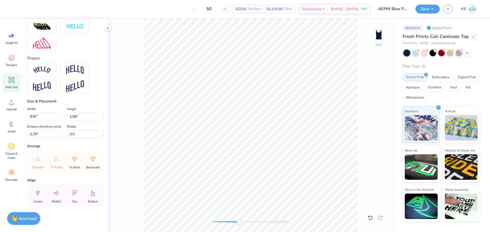
type input "1.60"
type textarea "09"
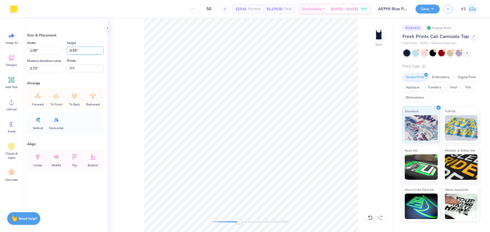
click at [76, 51] on input "0.93" at bounding box center [85, 51] width 37 height 8
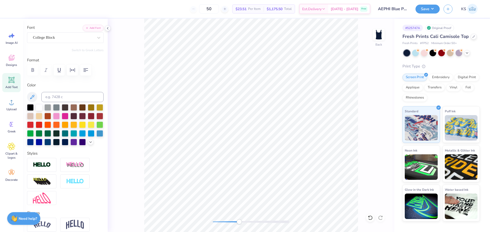
scroll to position [153, 0]
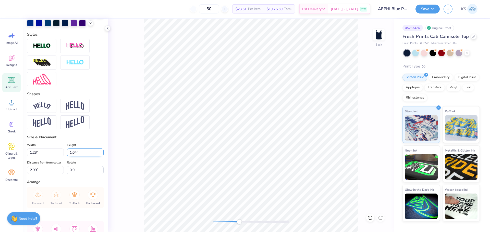
click at [80, 157] on input "1.04" at bounding box center [85, 153] width 37 height 8
paste input "0.93"
type input "0.93"
type input "1.10"
type input "3.05"
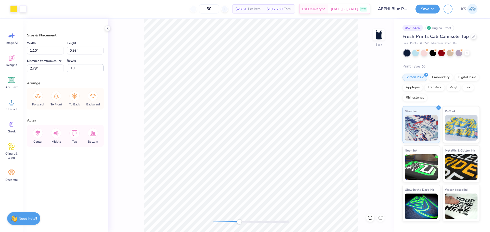
type input "1.09"
type input "1.61"
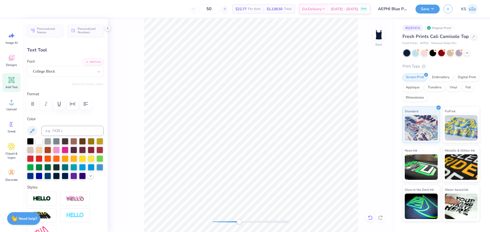
click at [371, 217] on icon at bounding box center [370, 218] width 4 height 5
type input "1.10"
type input "0.93"
type input "2.73"
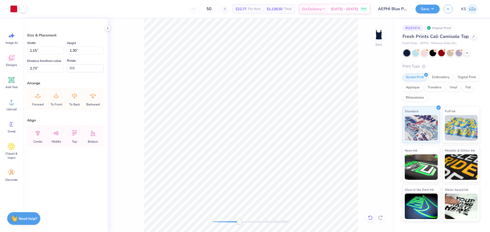
type input "2.74"
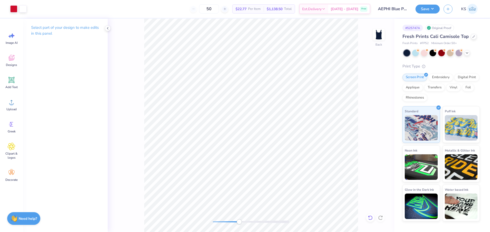
click at [370, 218] on icon at bounding box center [370, 218] width 5 height 5
click at [381, 219] on icon at bounding box center [380, 218] width 5 height 5
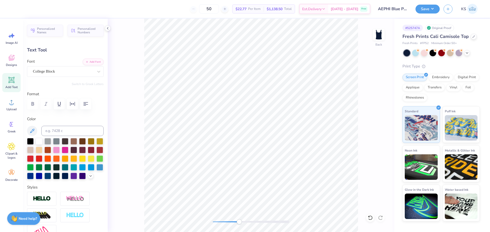
type input "1.10"
type input "0.93"
type input "2.73"
click at [372, 219] on icon at bounding box center [370, 218] width 4 height 5
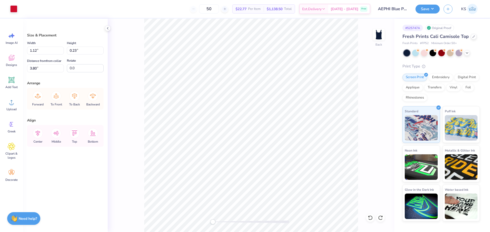
click at [181, 218] on div "Back" at bounding box center [251, 126] width 286 height 214
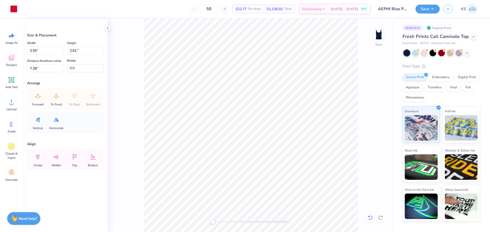
click at [369, 218] on icon at bounding box center [370, 218] width 5 height 5
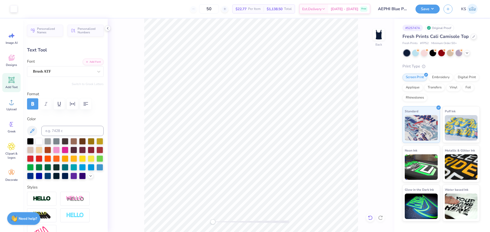
type input "0.0"
drag, startPoint x: 372, startPoint y: 215, endPoint x: 359, endPoint y: 209, distance: 14.4
click at [371, 215] on div at bounding box center [370, 218] width 8 height 8
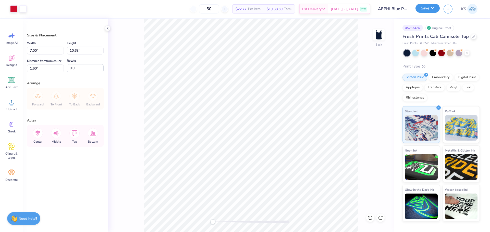
click at [436, 5] on button "Save" at bounding box center [427, 8] width 24 height 9
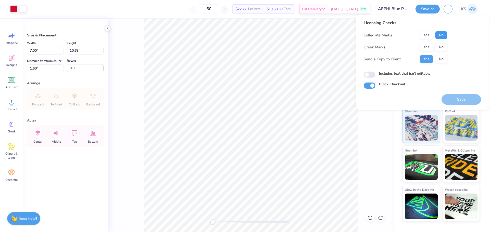
click at [443, 33] on button "No" at bounding box center [441, 35] width 12 height 8
click at [429, 48] on button "Yes" at bounding box center [426, 47] width 13 height 8
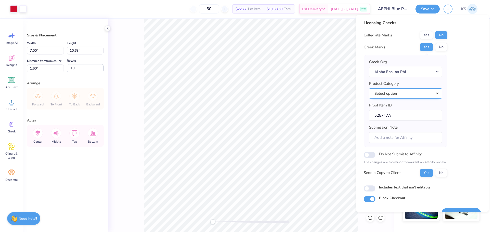
click at [418, 90] on button "Select option" at bounding box center [405, 94] width 73 height 10
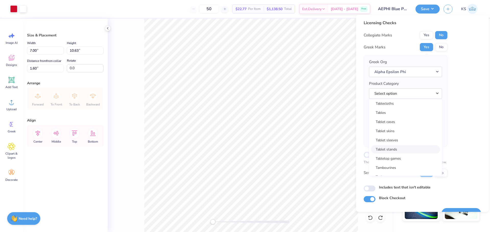
scroll to position [8209, 0]
click at [413, 151] on link "Tank tops" at bounding box center [405, 151] width 69 height 8
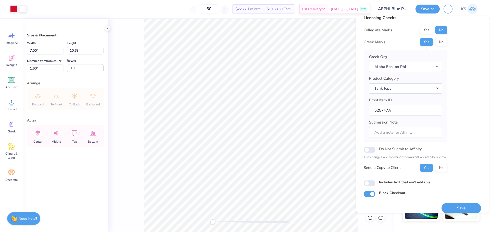
scroll to position [11, 0]
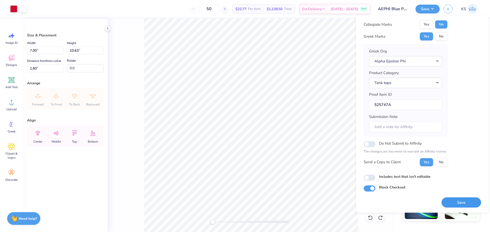
click at [465, 205] on button "Save" at bounding box center [461, 203] width 40 height 10
